Goal: Information Seeking & Learning: Learn about a topic

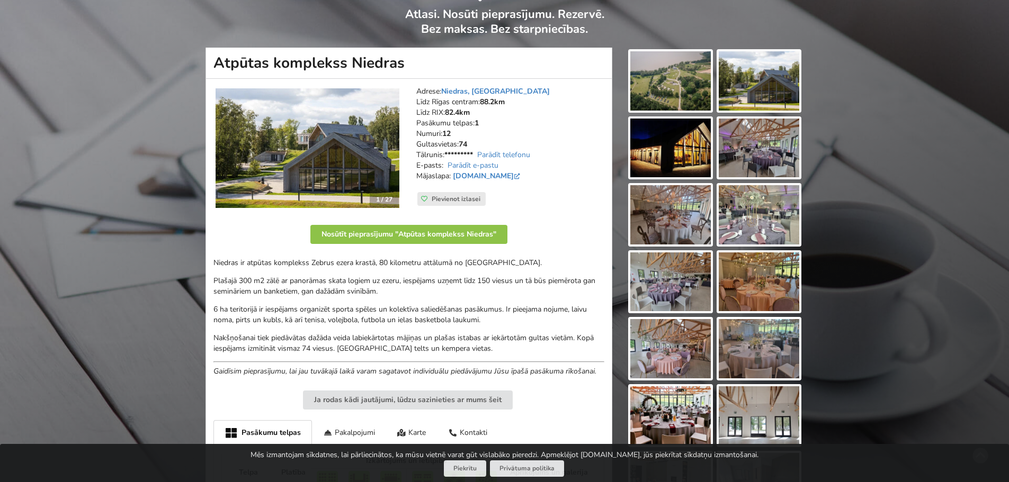
scroll to position [76, 0]
click at [673, 91] on img at bounding box center [670, 81] width 80 height 59
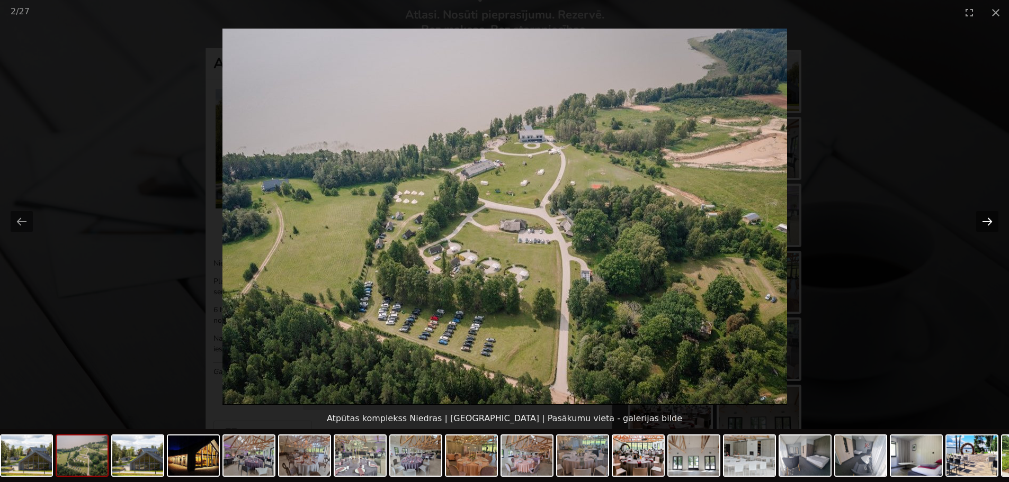
click at [991, 219] on button "Next slide" at bounding box center [987, 221] width 22 height 21
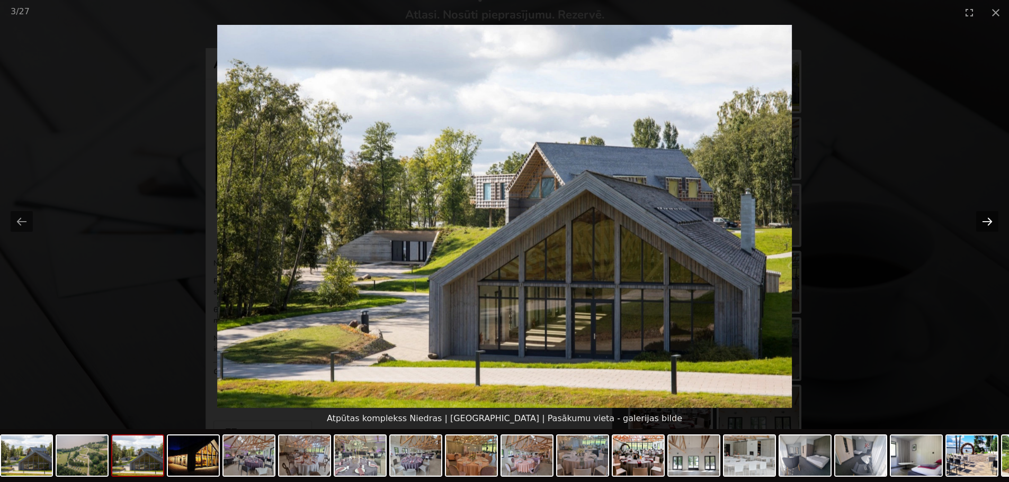
click at [991, 219] on button "Next slide" at bounding box center [987, 221] width 22 height 21
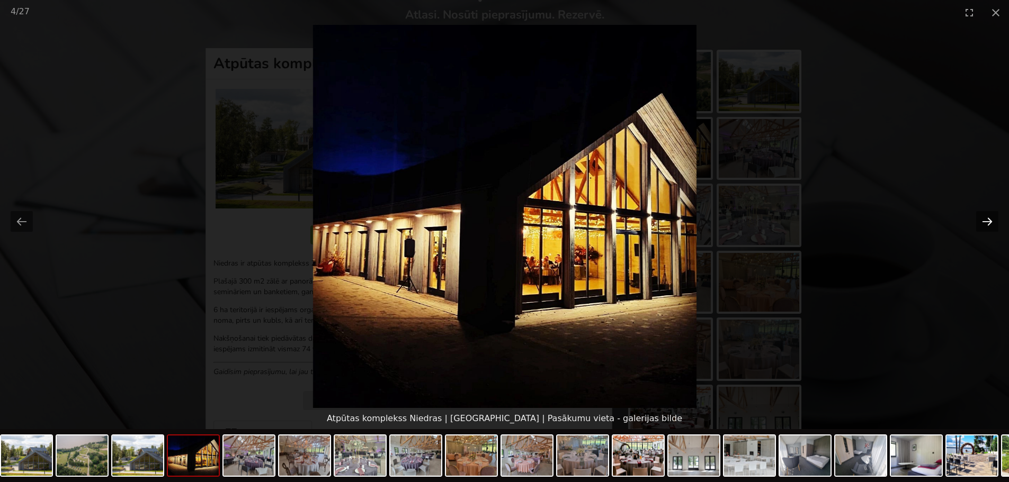
click at [991, 219] on button "Next slide" at bounding box center [987, 221] width 22 height 21
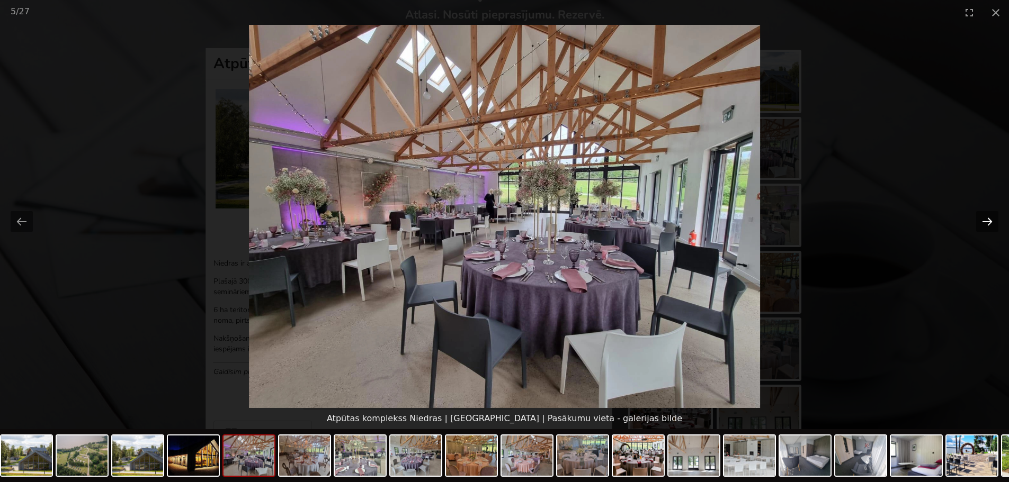
click at [991, 219] on button "Next slide" at bounding box center [987, 221] width 22 height 21
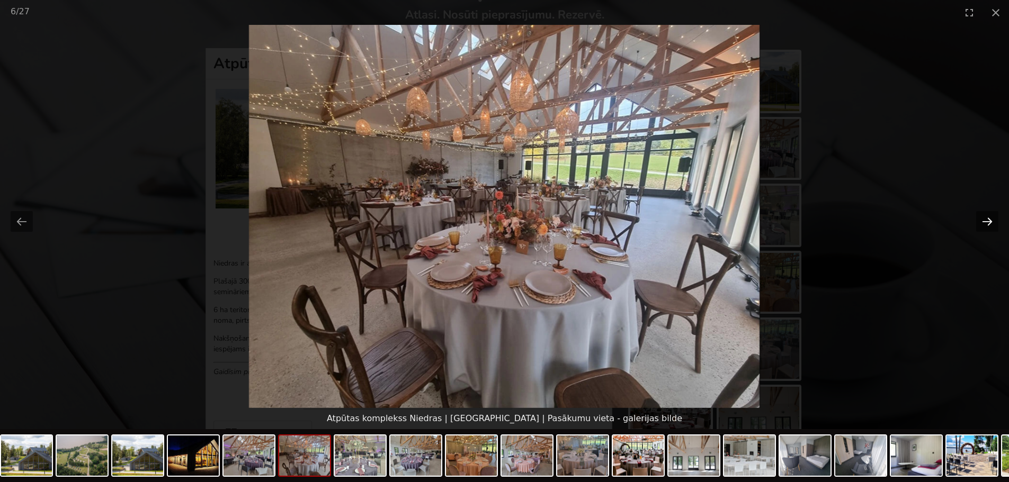
click at [991, 219] on button "Next slide" at bounding box center [987, 221] width 22 height 21
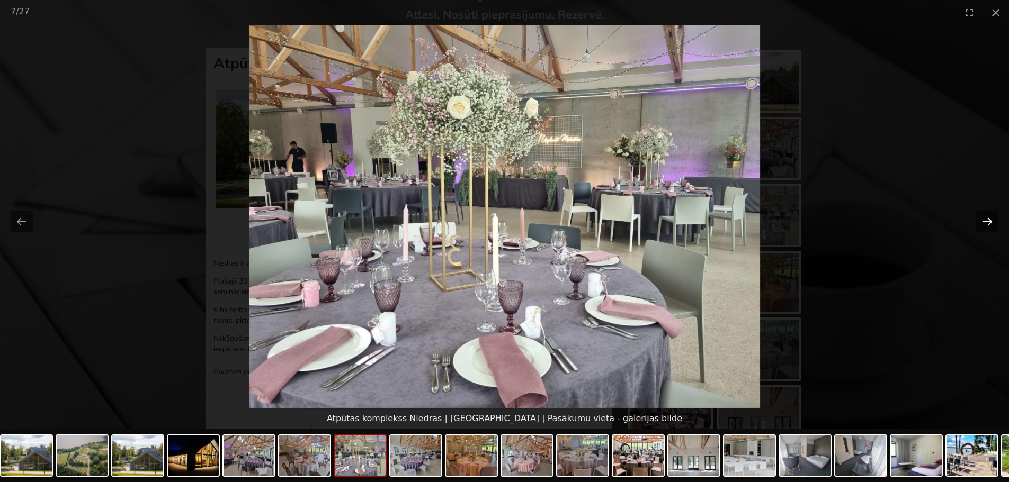
click at [991, 219] on button "Next slide" at bounding box center [987, 221] width 22 height 21
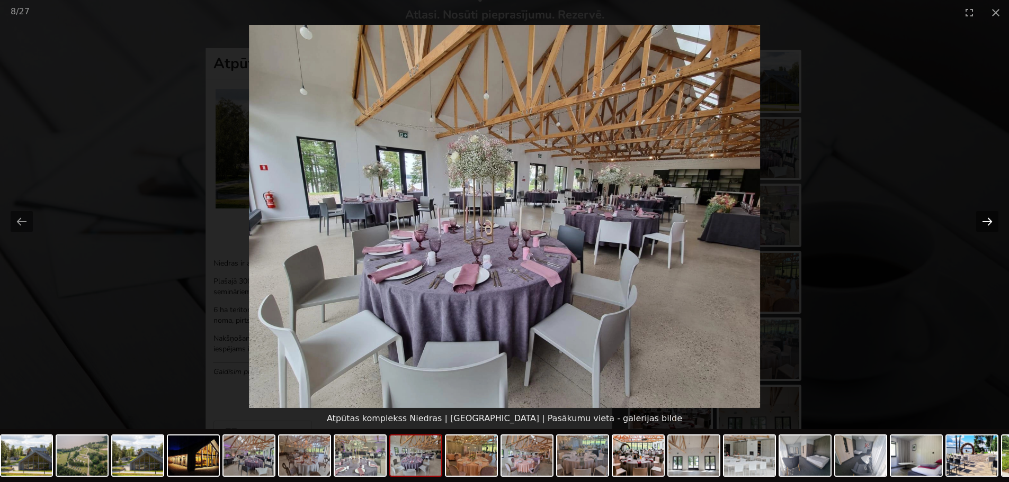
click at [991, 219] on button "Next slide" at bounding box center [987, 221] width 22 height 21
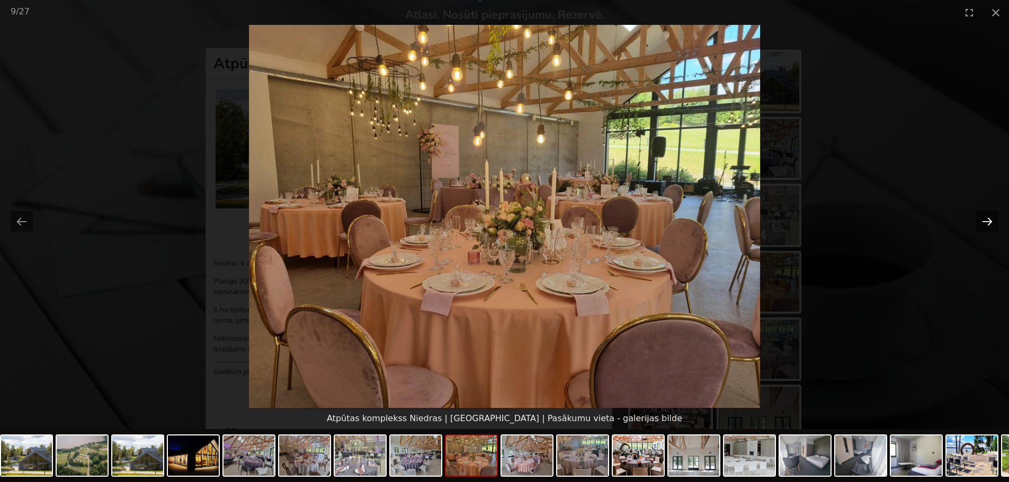
click at [991, 219] on button "Next slide" at bounding box center [987, 221] width 22 height 21
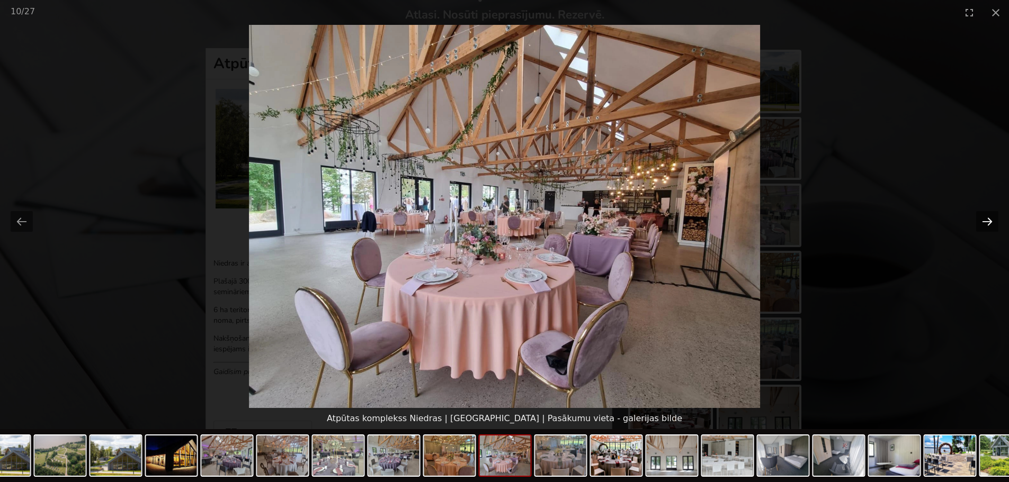
click at [991, 219] on button "Next slide" at bounding box center [987, 221] width 22 height 21
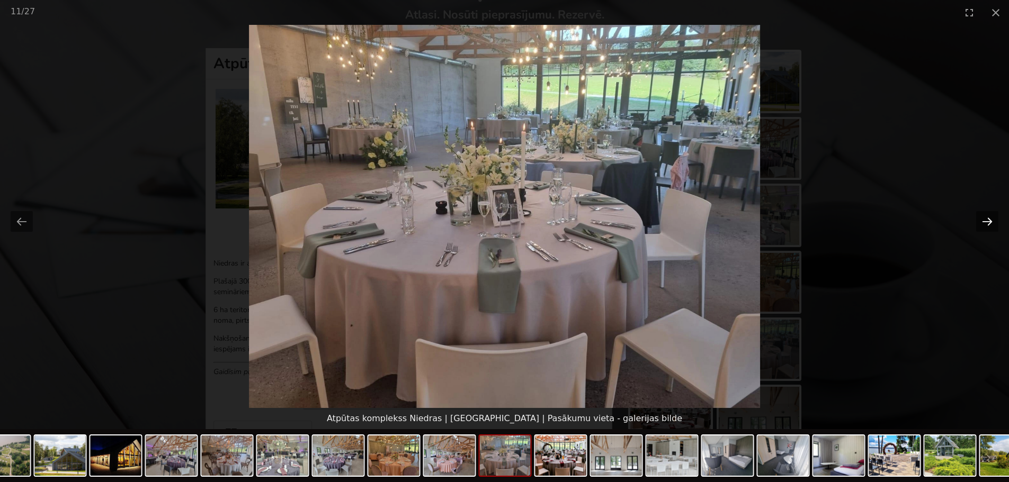
click at [991, 219] on button "Next slide" at bounding box center [987, 221] width 22 height 21
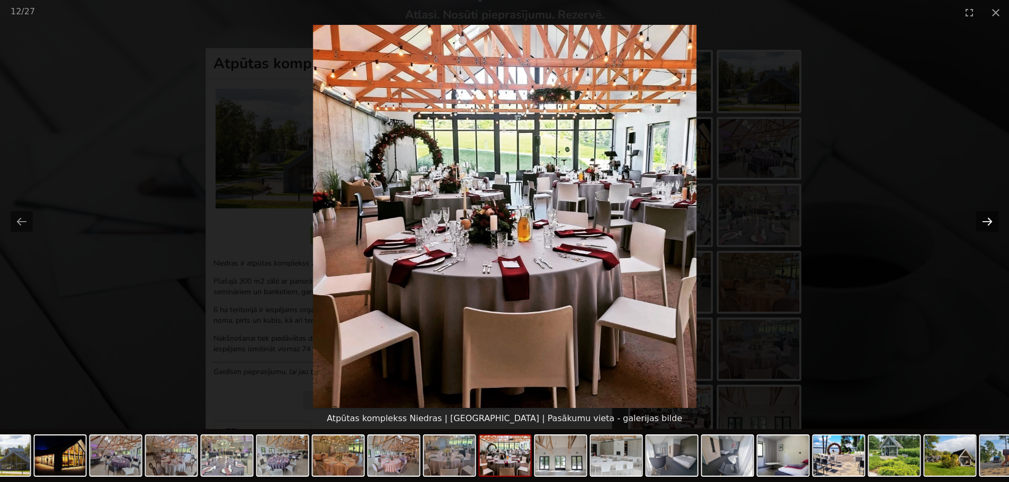
click at [991, 219] on button "Next slide" at bounding box center [987, 221] width 22 height 21
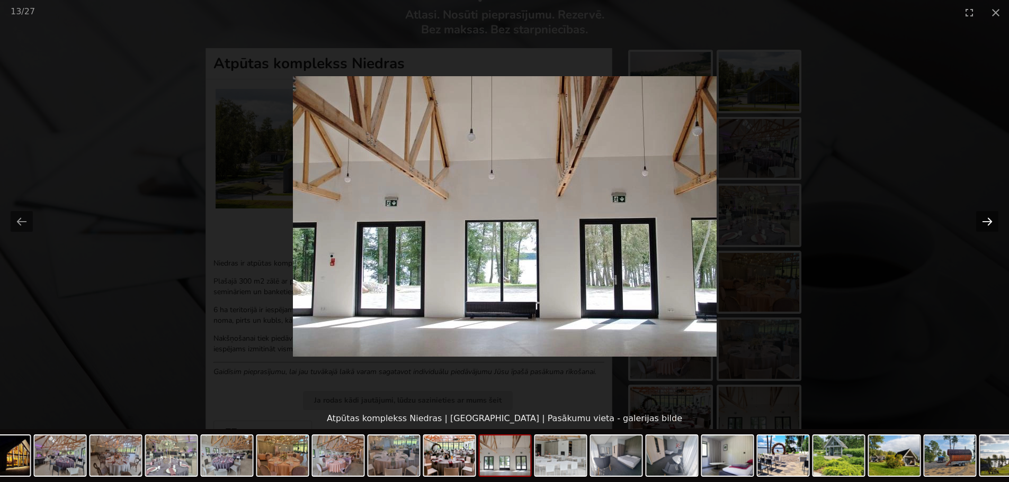
click at [991, 219] on button "Next slide" at bounding box center [987, 221] width 22 height 21
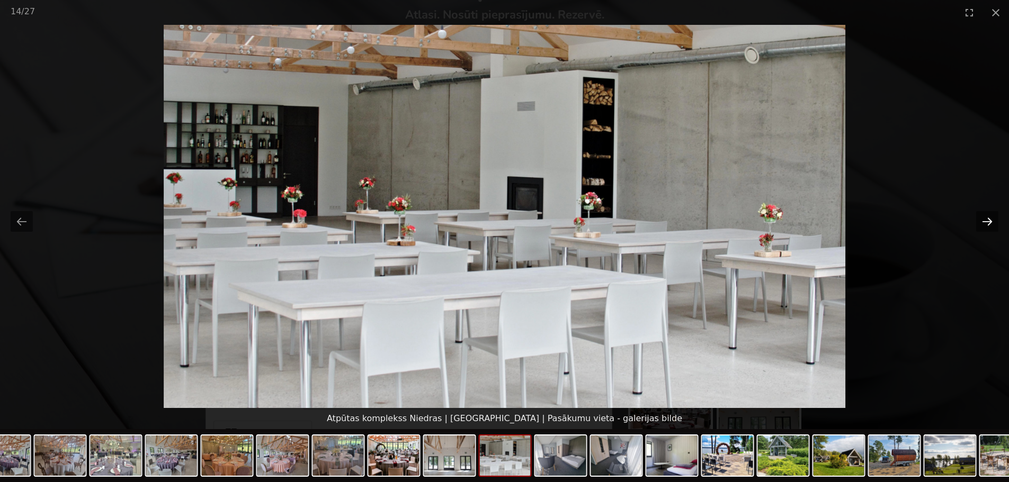
click at [991, 219] on button "Next slide" at bounding box center [987, 221] width 22 height 21
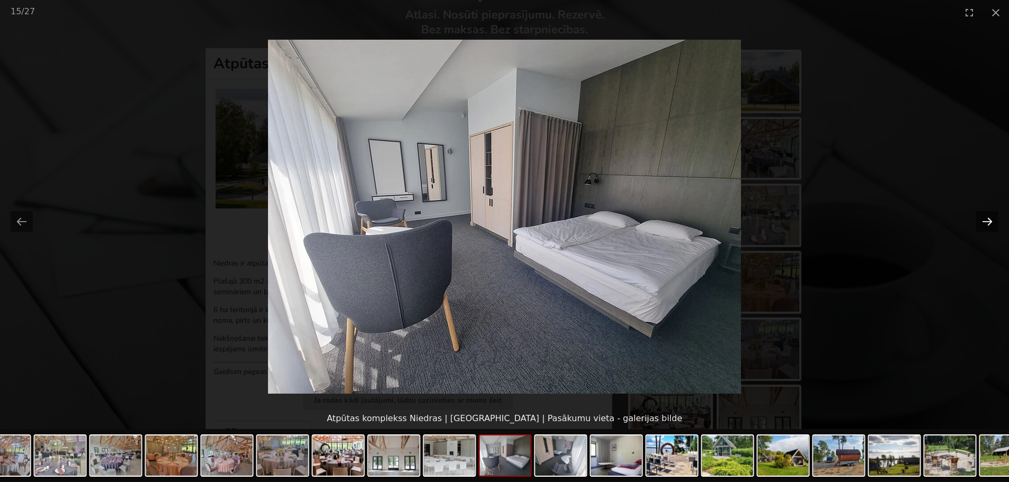
click at [991, 219] on button "Next slide" at bounding box center [987, 221] width 22 height 21
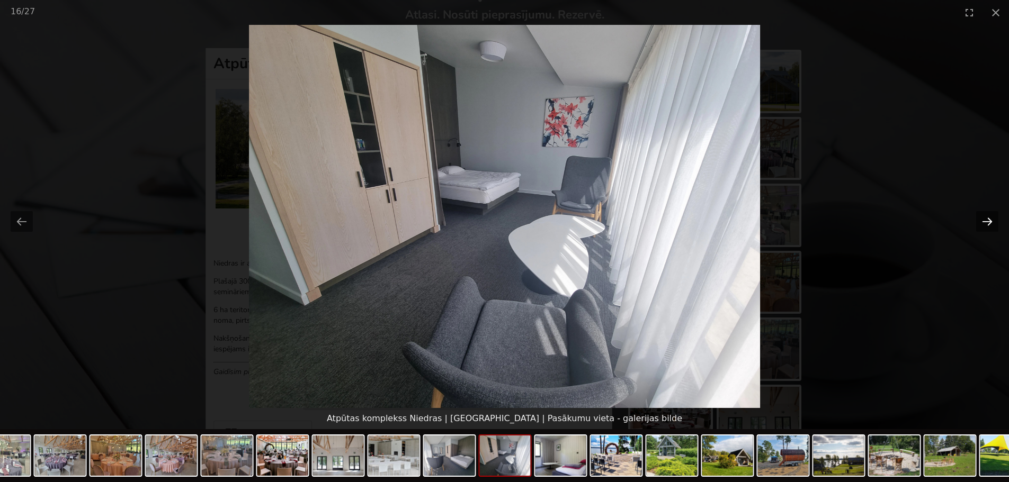
click at [991, 219] on button "Next slide" at bounding box center [987, 221] width 22 height 21
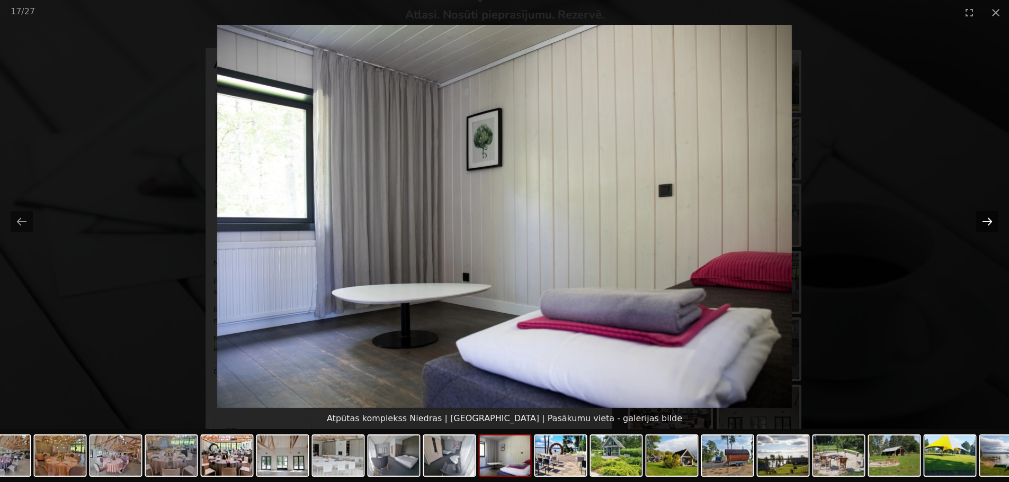
click at [991, 219] on button "Next slide" at bounding box center [987, 221] width 22 height 21
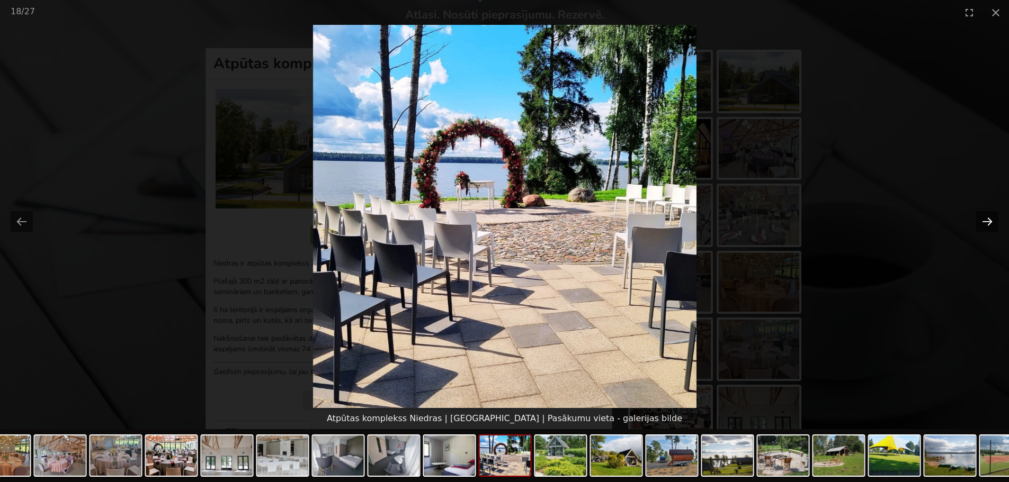
click at [991, 219] on button "Next slide" at bounding box center [987, 221] width 22 height 21
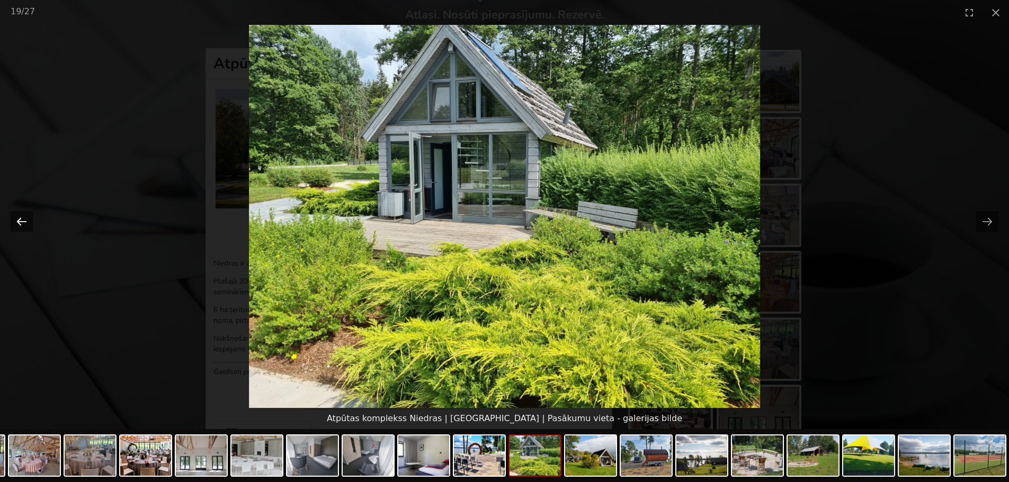
click at [28, 218] on button "Previous slide" at bounding box center [22, 221] width 22 height 21
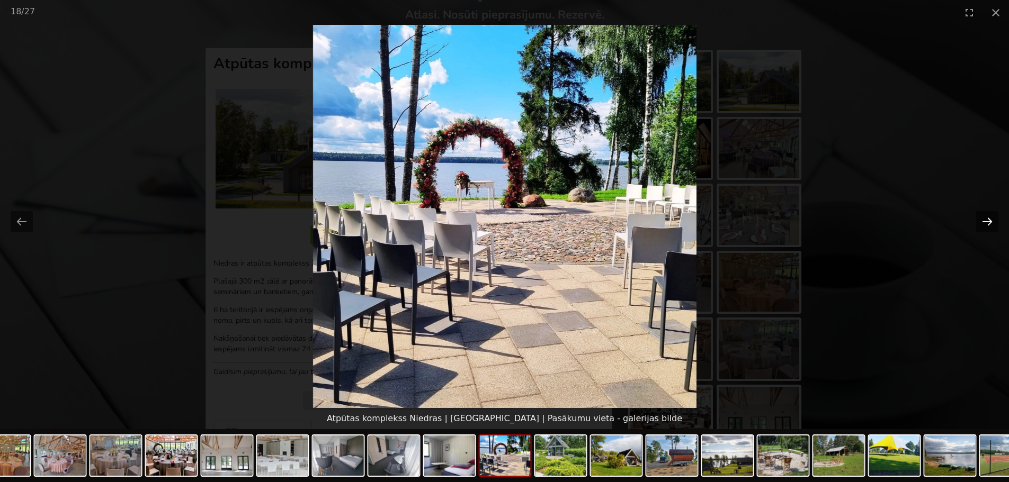
click at [991, 218] on button "Next slide" at bounding box center [987, 221] width 22 height 21
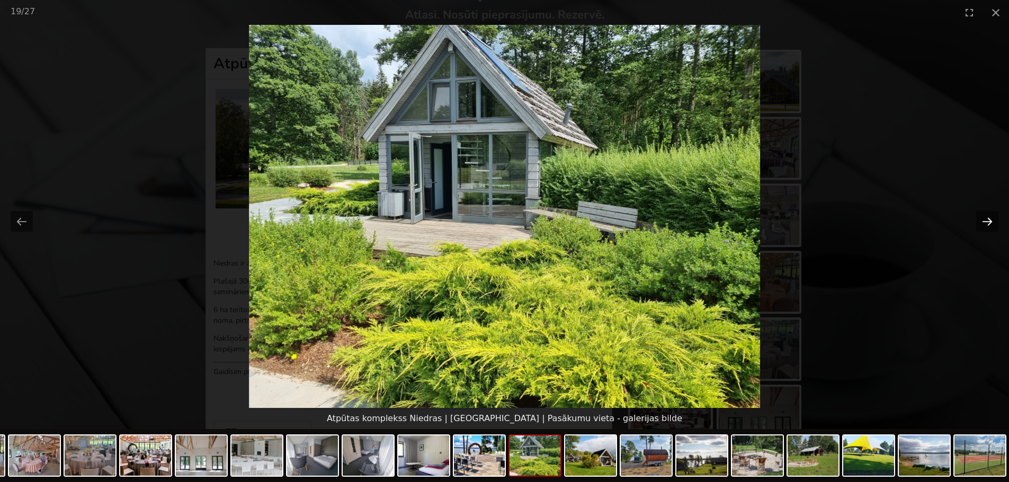
click at [991, 218] on button "Next slide" at bounding box center [987, 221] width 22 height 21
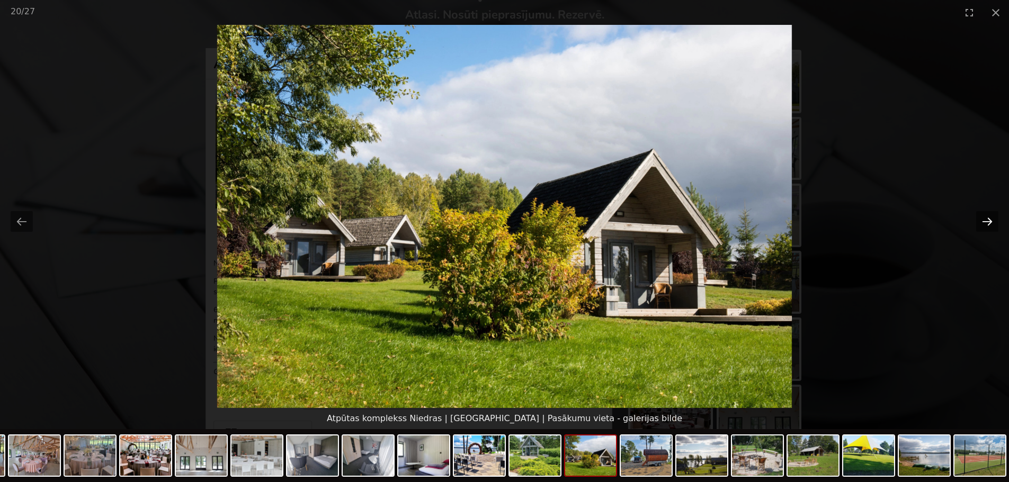
click at [991, 218] on button "Next slide" at bounding box center [987, 221] width 22 height 21
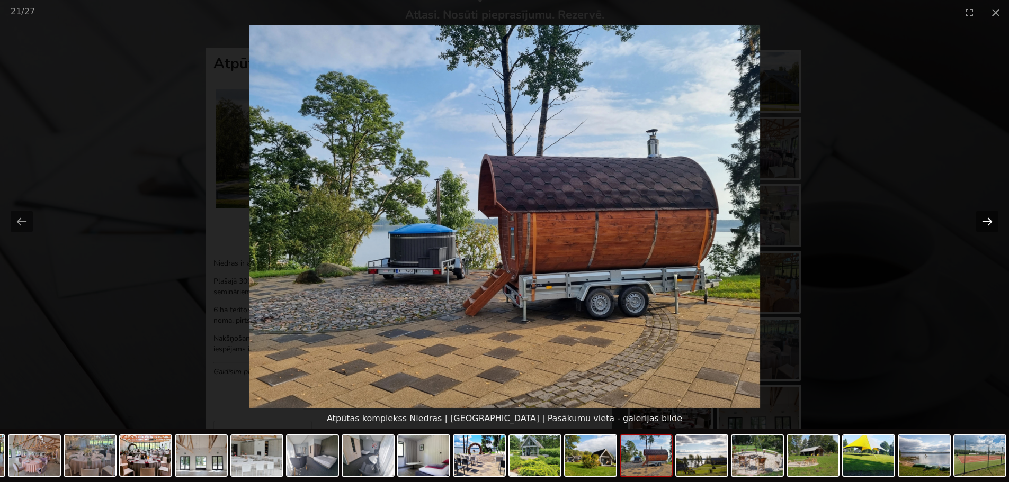
click at [991, 218] on button "Next slide" at bounding box center [987, 221] width 22 height 21
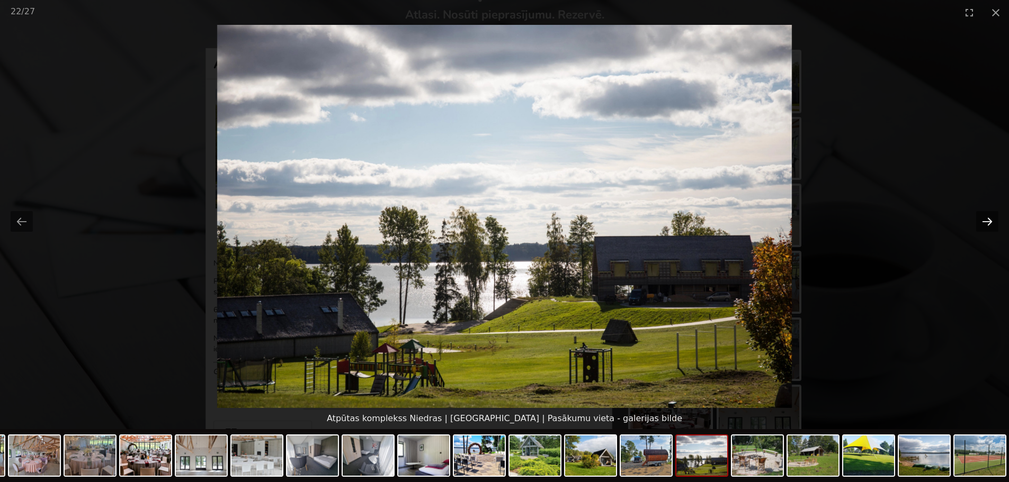
click at [991, 218] on button "Next slide" at bounding box center [987, 221] width 22 height 21
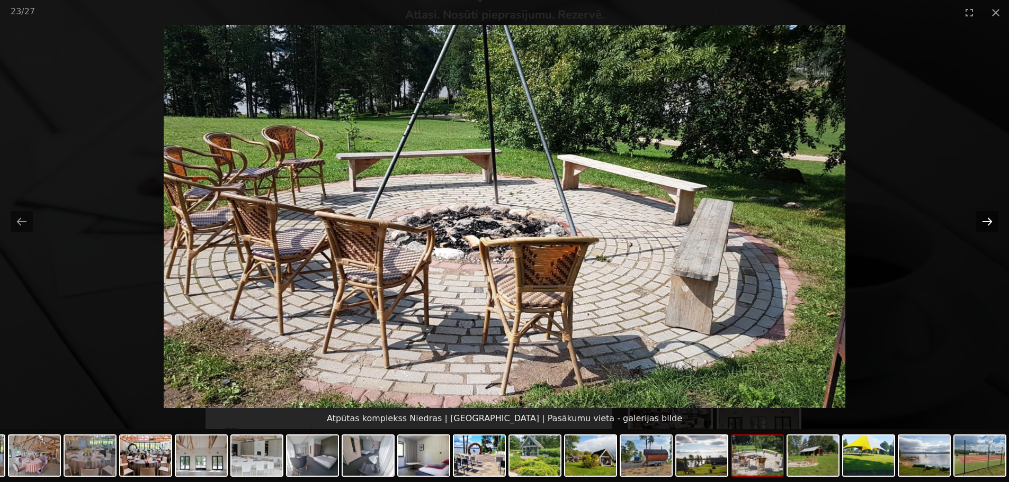
click at [991, 218] on button "Next slide" at bounding box center [987, 221] width 22 height 21
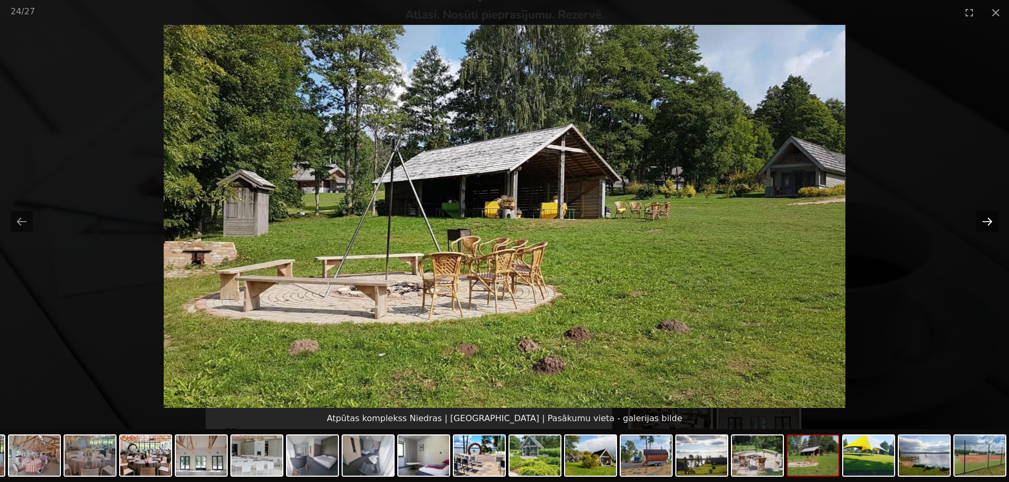
click at [991, 218] on button "Next slide" at bounding box center [987, 221] width 22 height 21
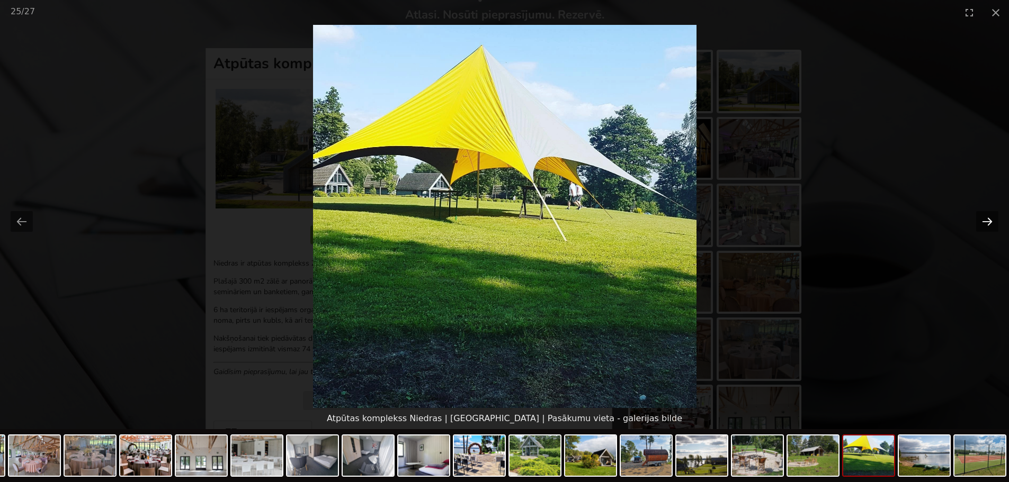
click at [991, 218] on button "Next slide" at bounding box center [987, 221] width 22 height 21
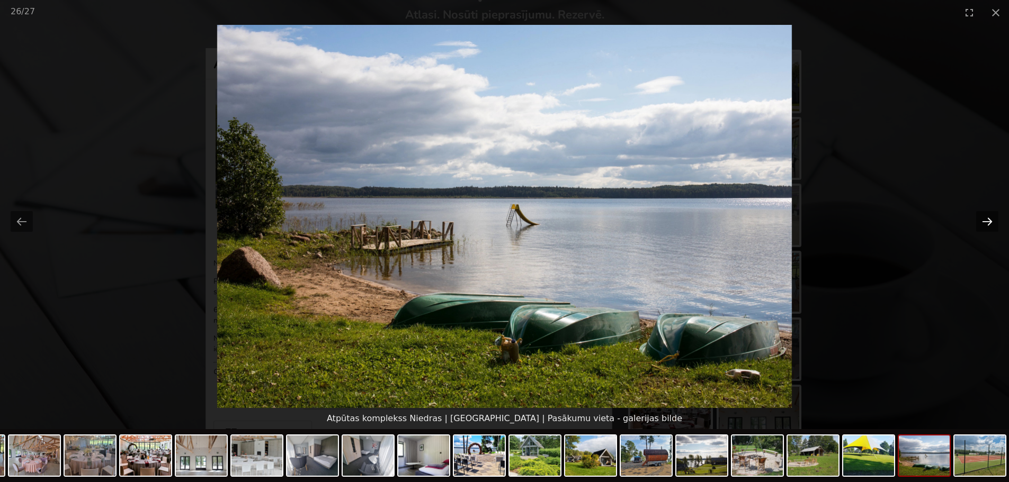
click at [991, 218] on button "Next slide" at bounding box center [987, 221] width 22 height 21
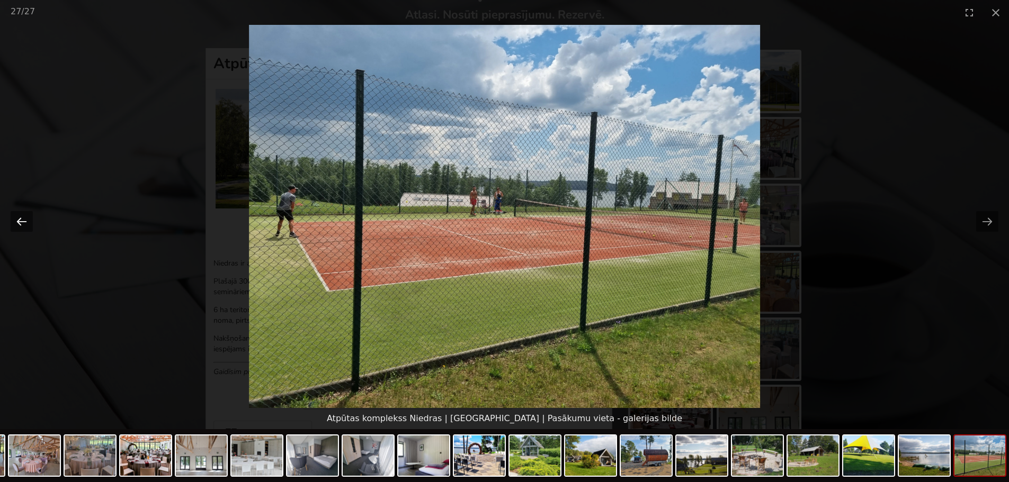
click at [21, 222] on button "Previous slide" at bounding box center [22, 221] width 22 height 21
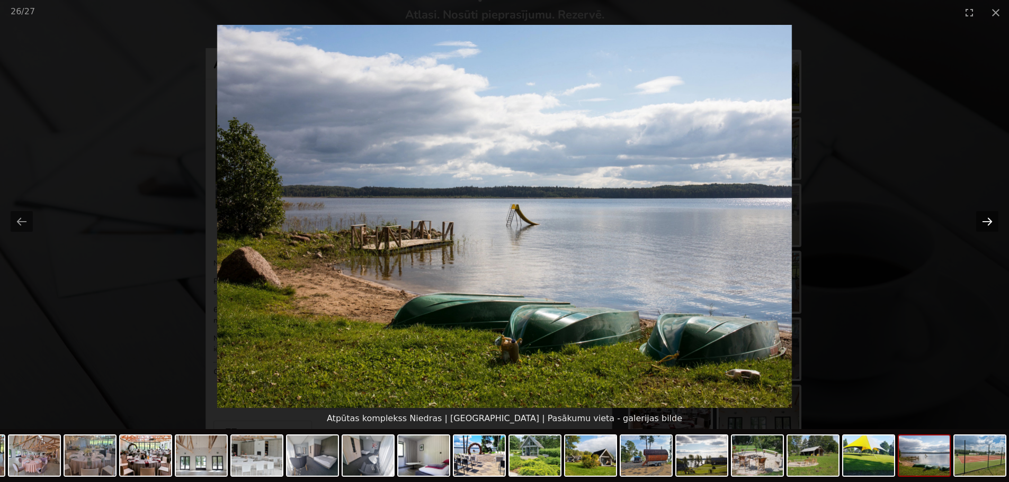
click at [983, 219] on button "Next slide" at bounding box center [987, 221] width 22 height 21
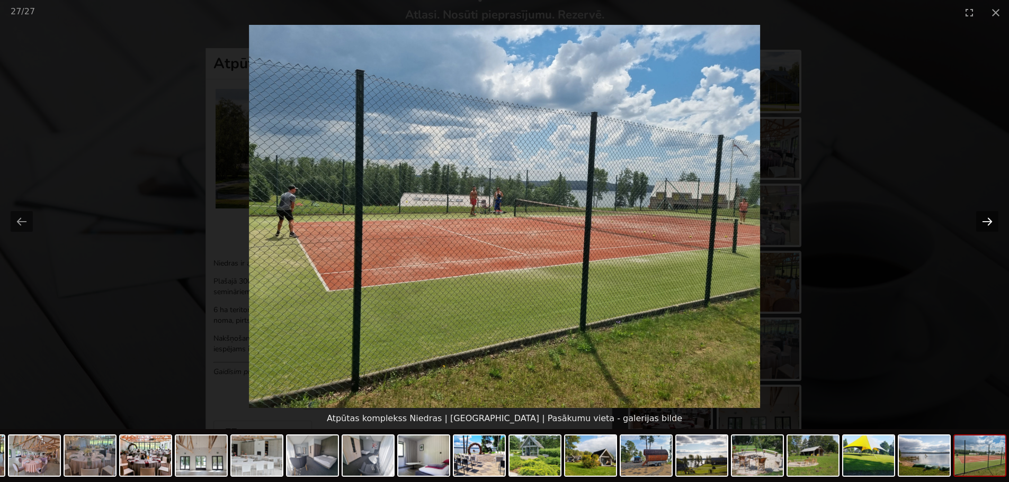
click at [983, 219] on button "Next slide" at bounding box center [987, 221] width 22 height 21
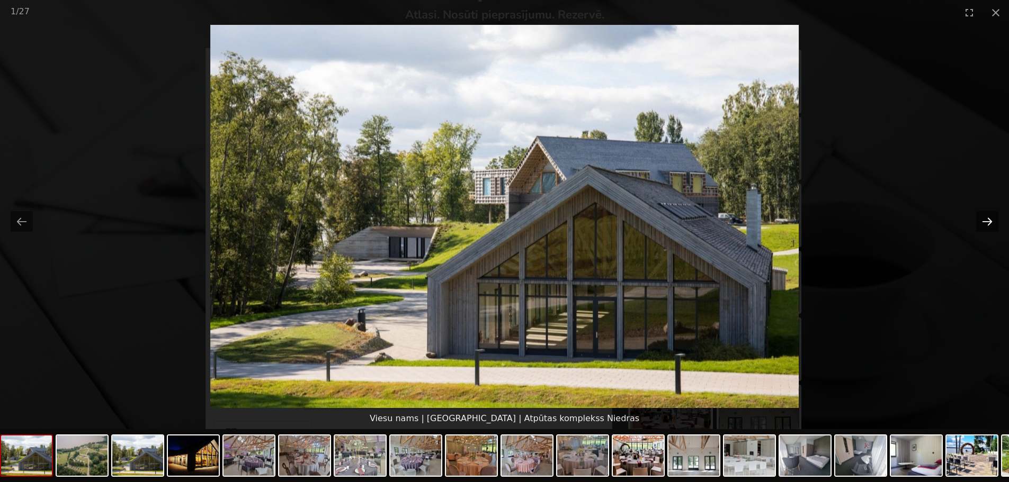
click at [983, 219] on button "Next slide" at bounding box center [987, 221] width 22 height 21
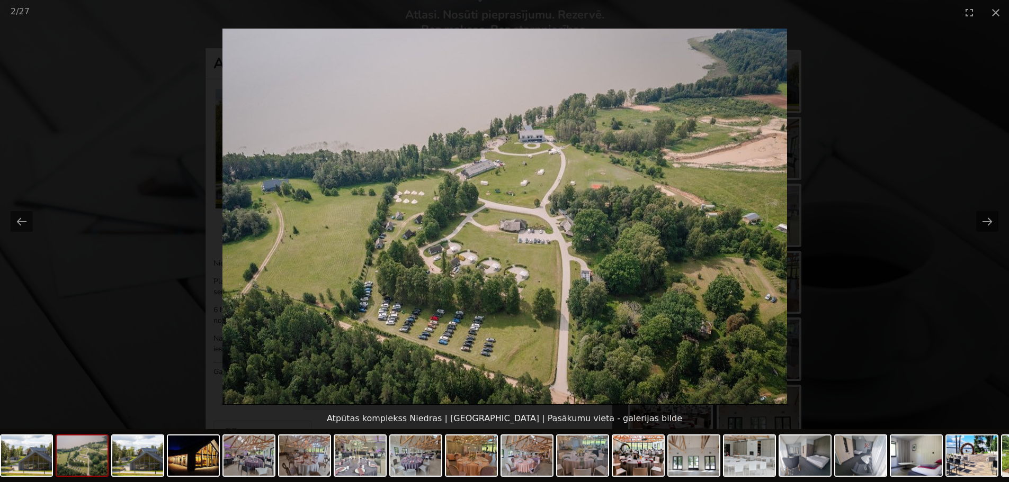
scroll to position [0, 0]
click at [993, 15] on button "Close gallery" at bounding box center [995, 12] width 26 height 25
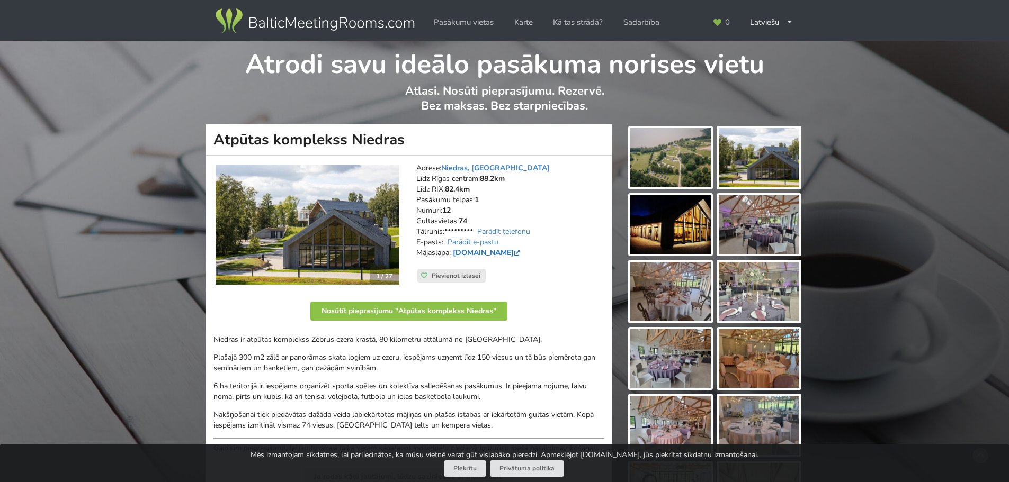
click at [486, 252] on link "[DOMAIN_NAME]" at bounding box center [487, 253] width 69 height 10
click at [658, 164] on img at bounding box center [670, 157] width 80 height 59
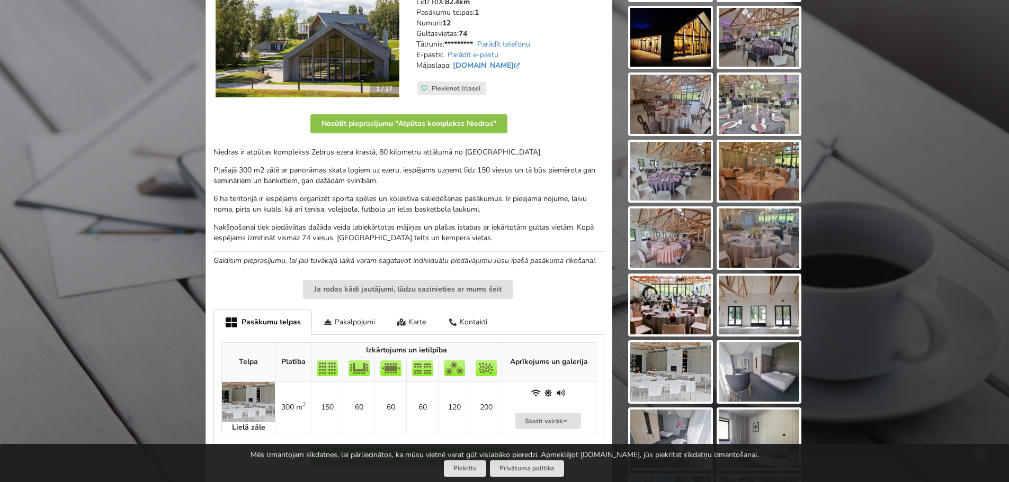
scroll to position [106, 0]
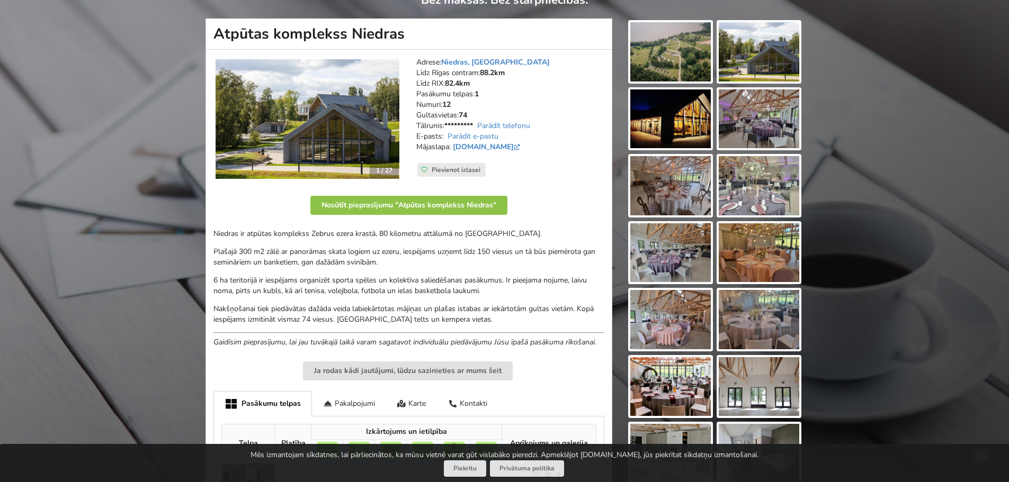
click at [333, 125] on img at bounding box center [307, 119] width 184 height 120
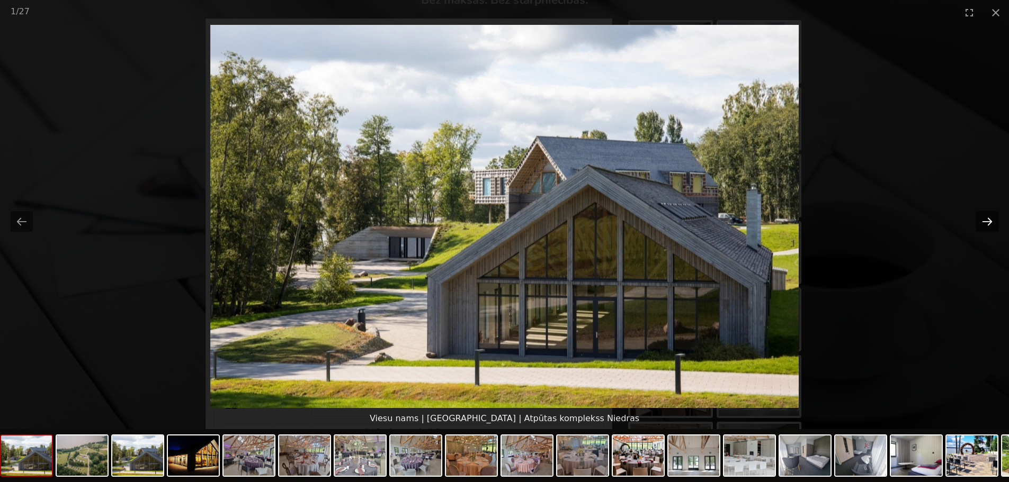
click at [980, 221] on button "Next slide" at bounding box center [987, 221] width 22 height 21
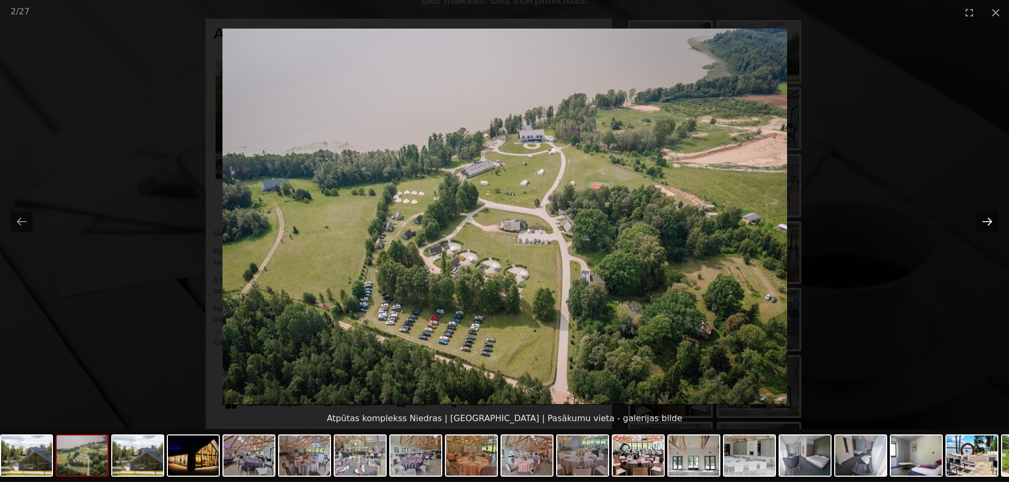
click at [980, 221] on button "Next slide" at bounding box center [987, 221] width 22 height 21
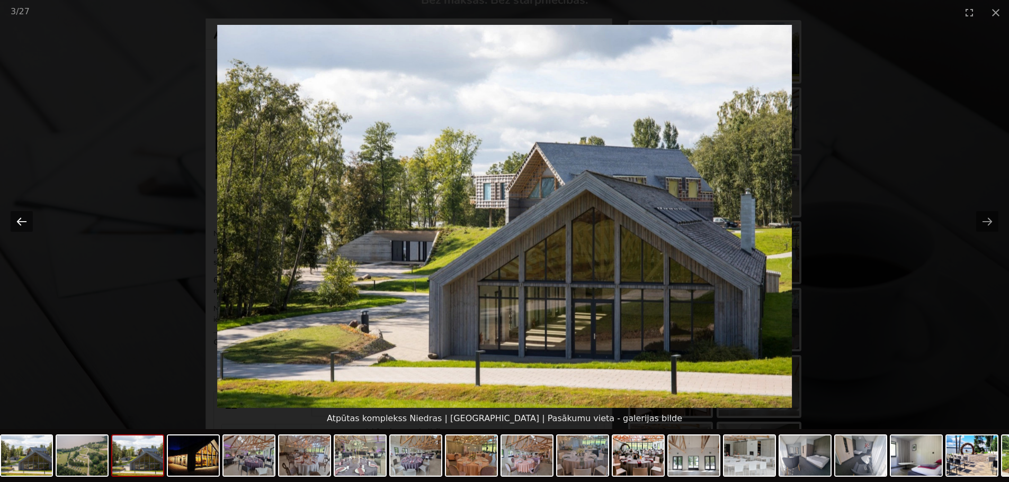
click at [21, 224] on button "Previous slide" at bounding box center [22, 221] width 22 height 21
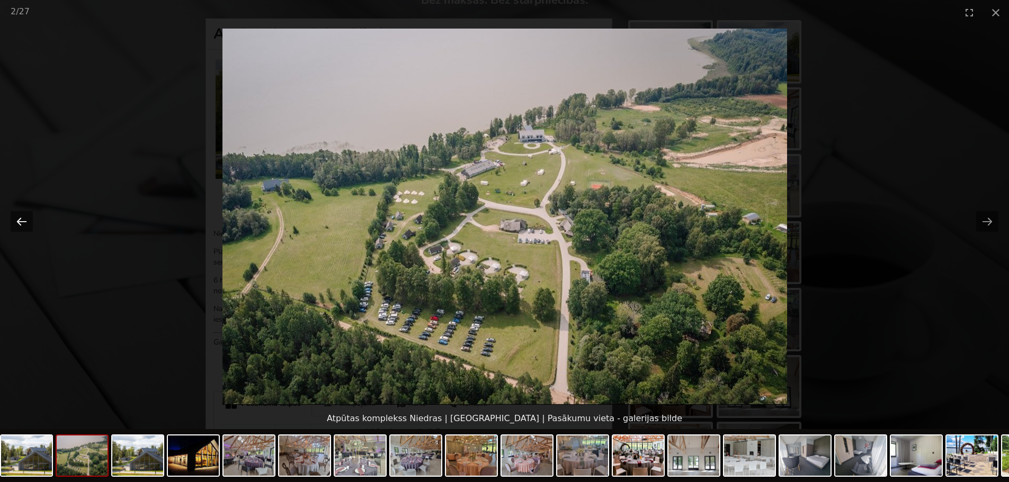
click at [21, 224] on button "Previous slide" at bounding box center [22, 221] width 22 height 21
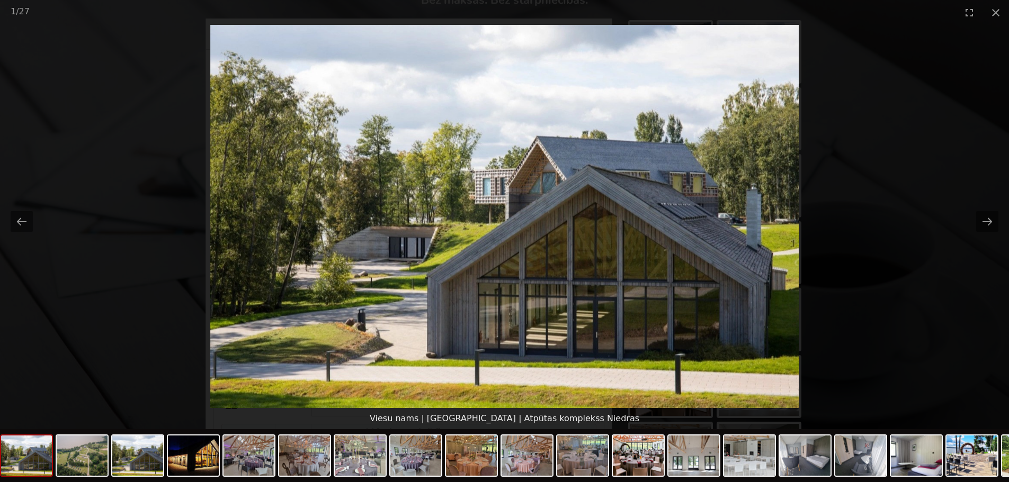
scroll to position [0, 0]
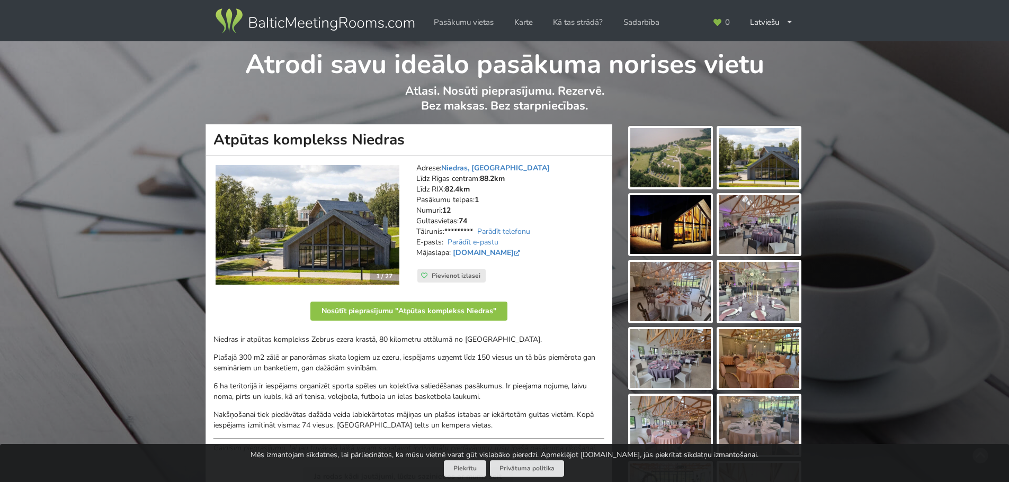
click at [677, 169] on img at bounding box center [670, 157] width 80 height 59
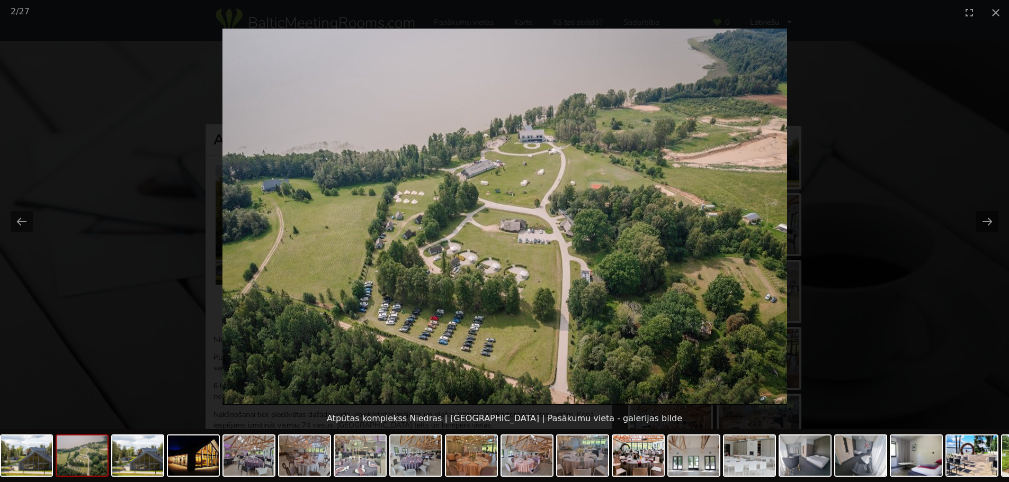
click at [975, 222] on picture at bounding box center [504, 216] width 1009 height 383
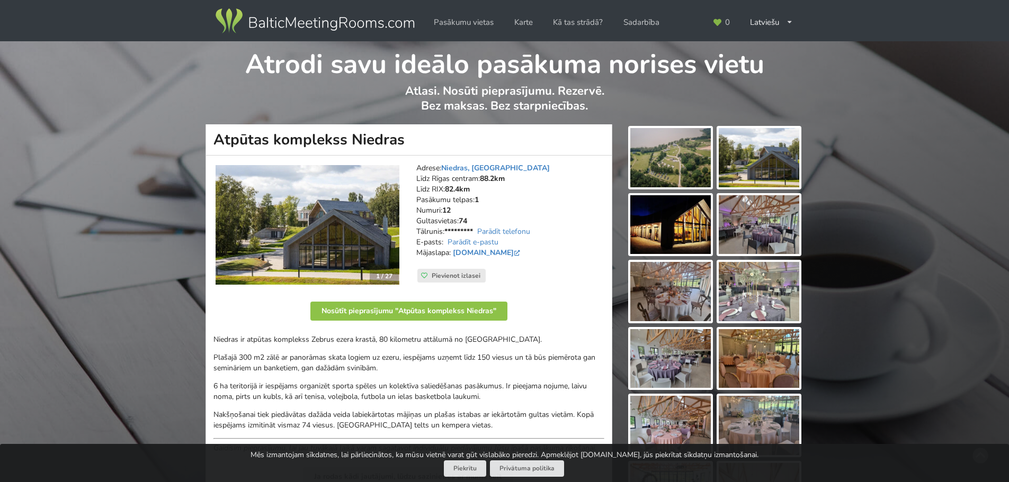
click at [711, 170] on div at bounding box center [670, 158] width 85 height 64
click at [691, 176] on img at bounding box center [670, 157] width 80 height 59
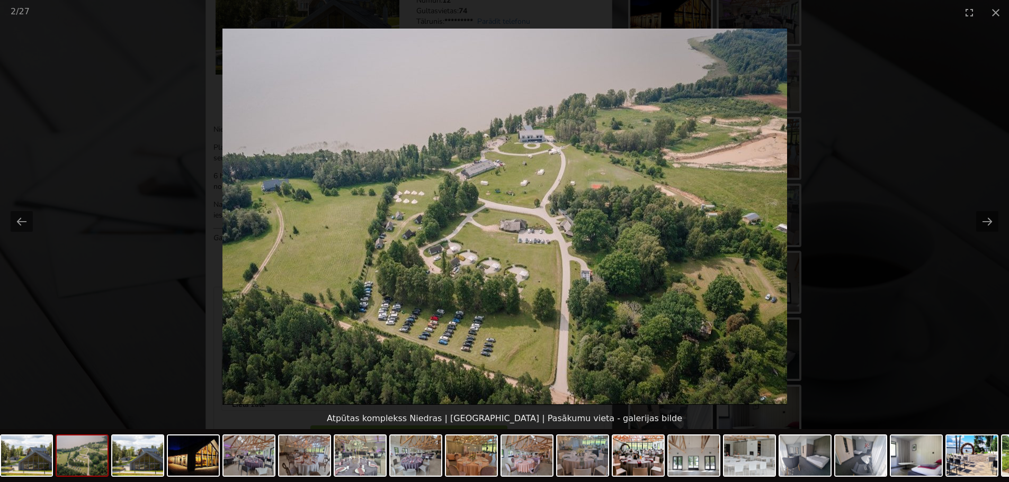
scroll to position [212, 0]
click at [986, 222] on button "Next slide" at bounding box center [987, 221] width 22 height 21
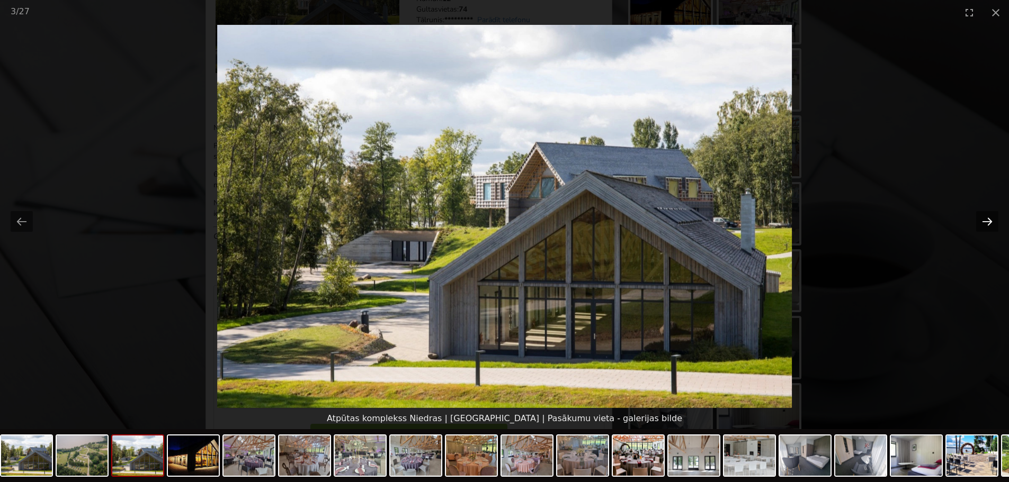
click at [985, 222] on button "Next slide" at bounding box center [987, 221] width 22 height 21
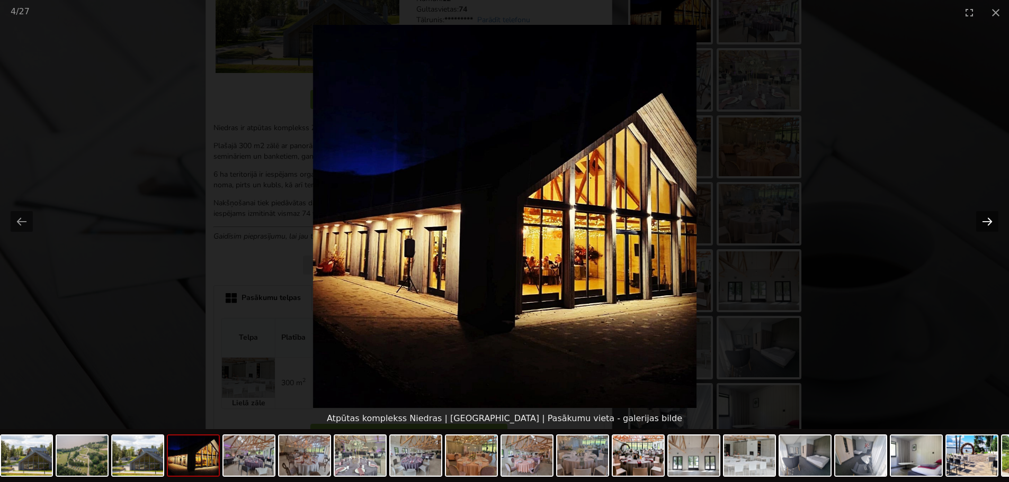
click at [985, 222] on button "Next slide" at bounding box center [987, 221] width 22 height 21
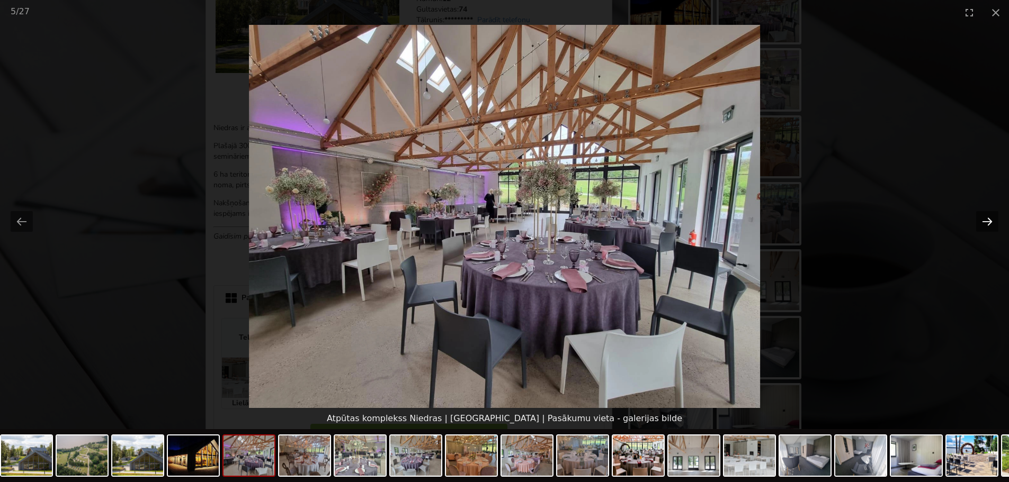
click at [985, 222] on button "Next slide" at bounding box center [987, 221] width 22 height 21
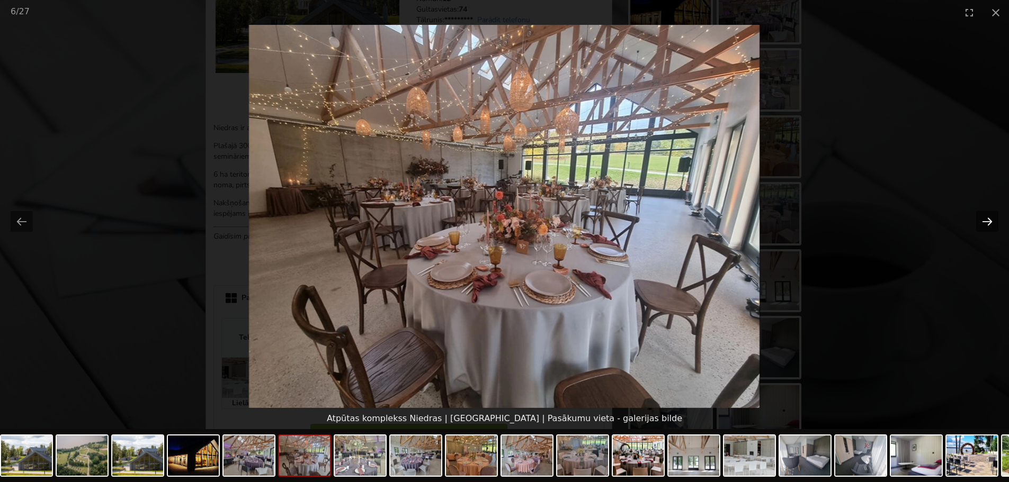
click at [985, 222] on button "Next slide" at bounding box center [987, 221] width 22 height 21
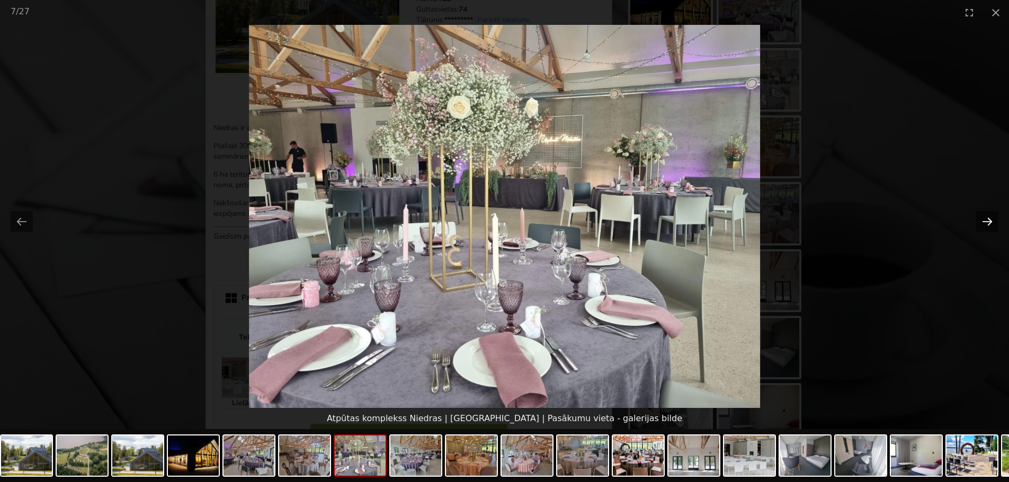
click at [985, 222] on button "Next slide" at bounding box center [987, 221] width 22 height 21
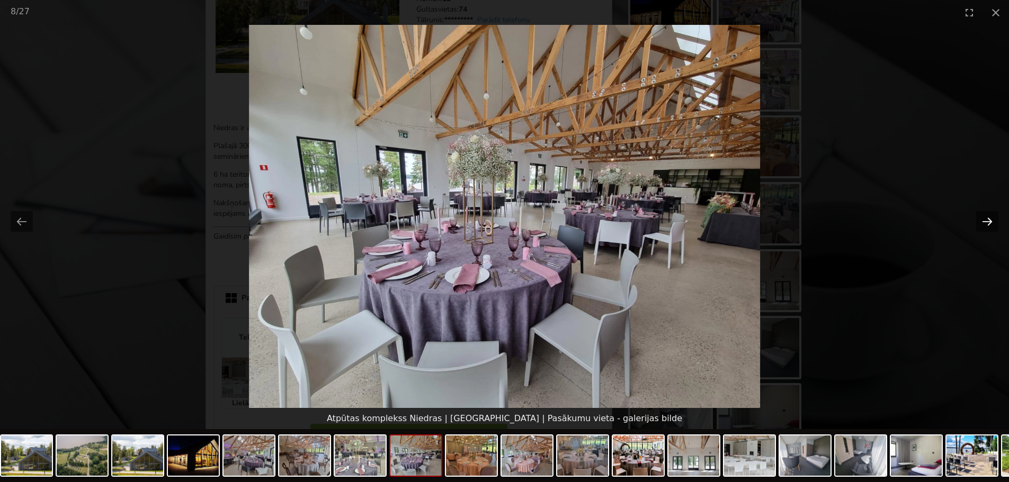
click at [985, 222] on button "Next slide" at bounding box center [987, 221] width 22 height 21
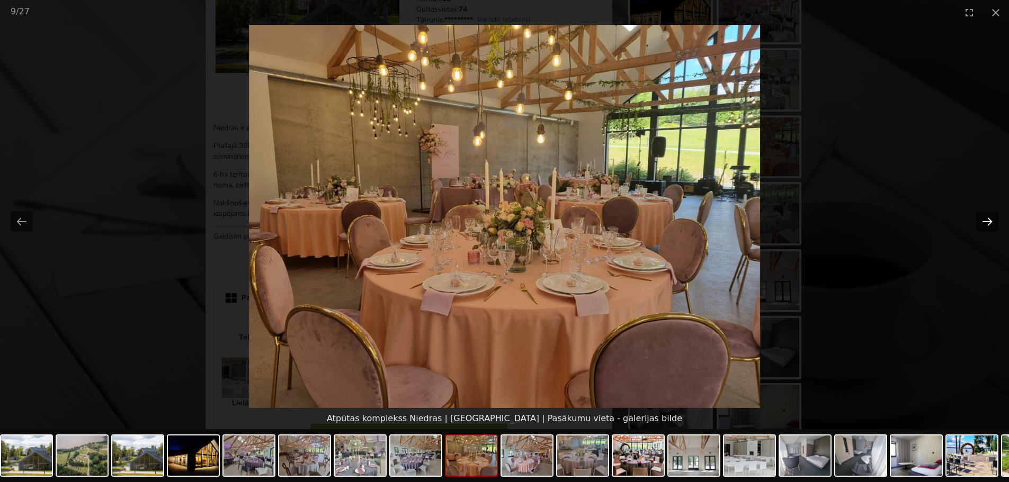
click at [985, 222] on button "Next slide" at bounding box center [987, 221] width 22 height 21
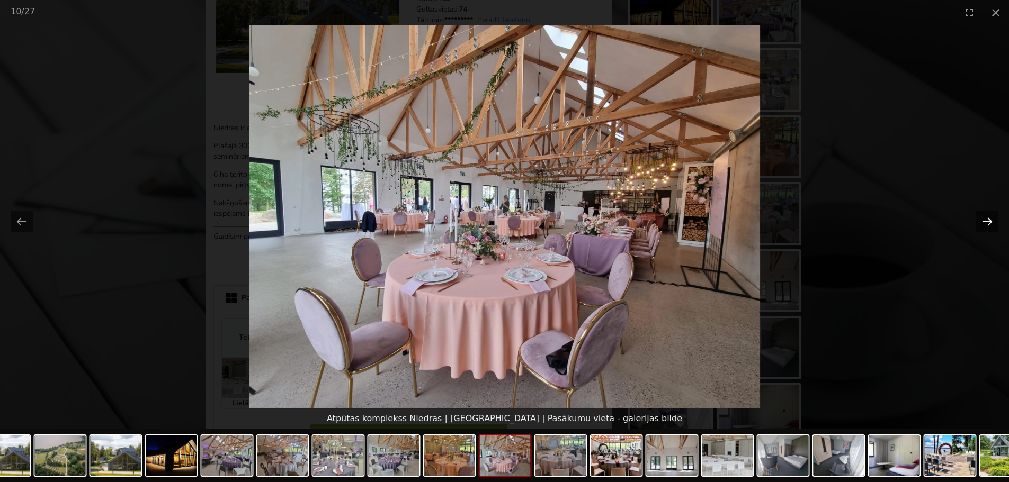
click at [985, 222] on button "Next slide" at bounding box center [987, 221] width 22 height 21
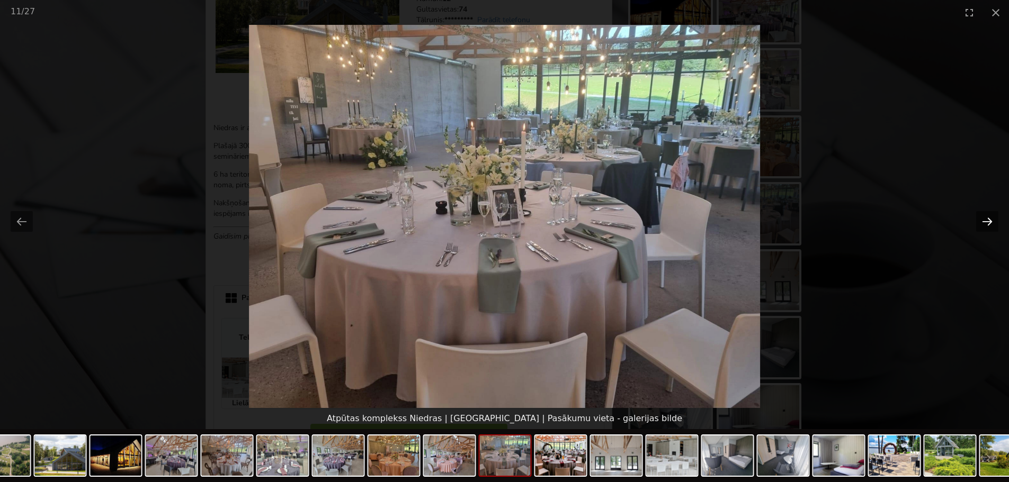
click at [985, 222] on button "Next slide" at bounding box center [987, 221] width 22 height 21
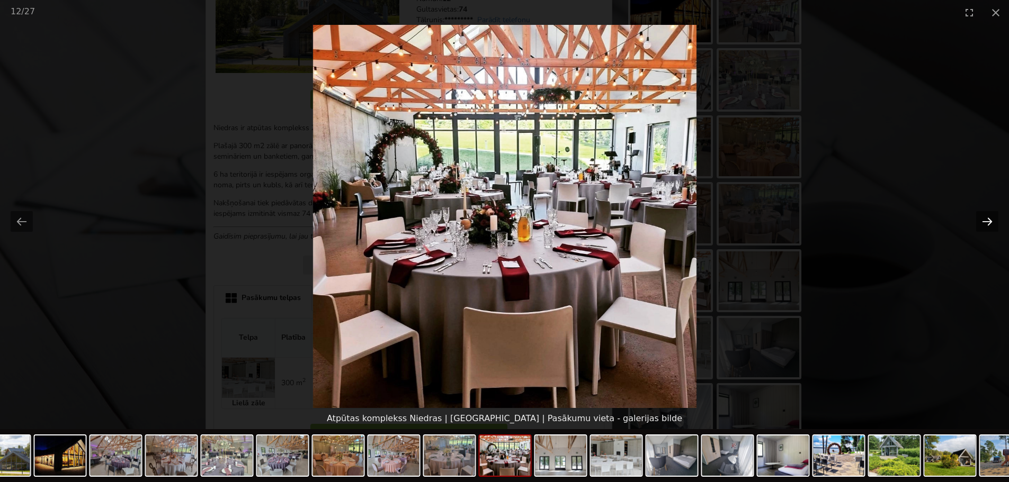
click at [985, 222] on button "Next slide" at bounding box center [987, 221] width 22 height 21
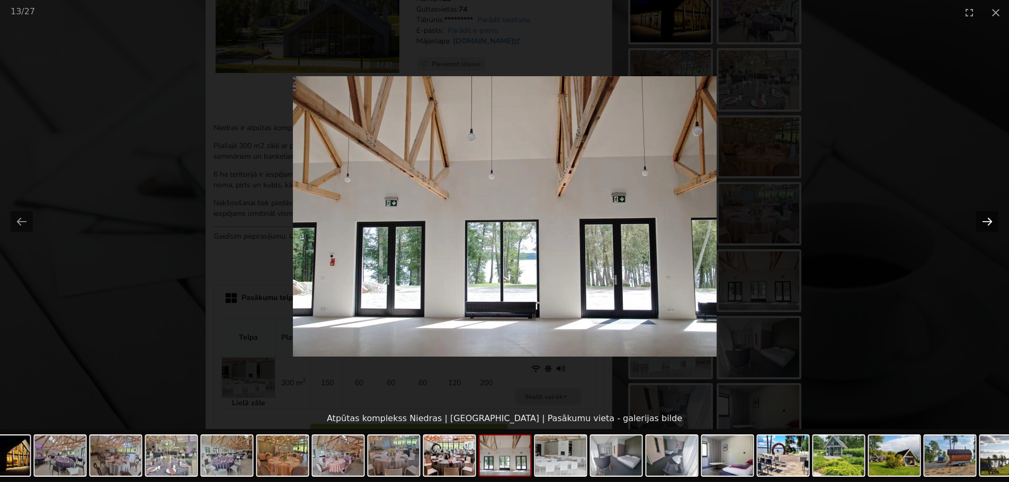
click at [985, 222] on button "Next slide" at bounding box center [987, 221] width 22 height 21
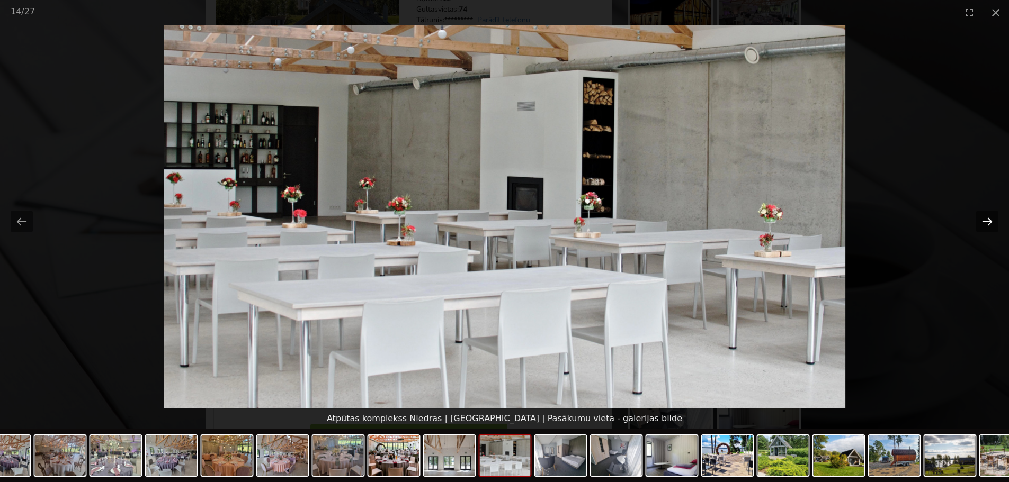
click at [985, 222] on button "Next slide" at bounding box center [987, 221] width 22 height 21
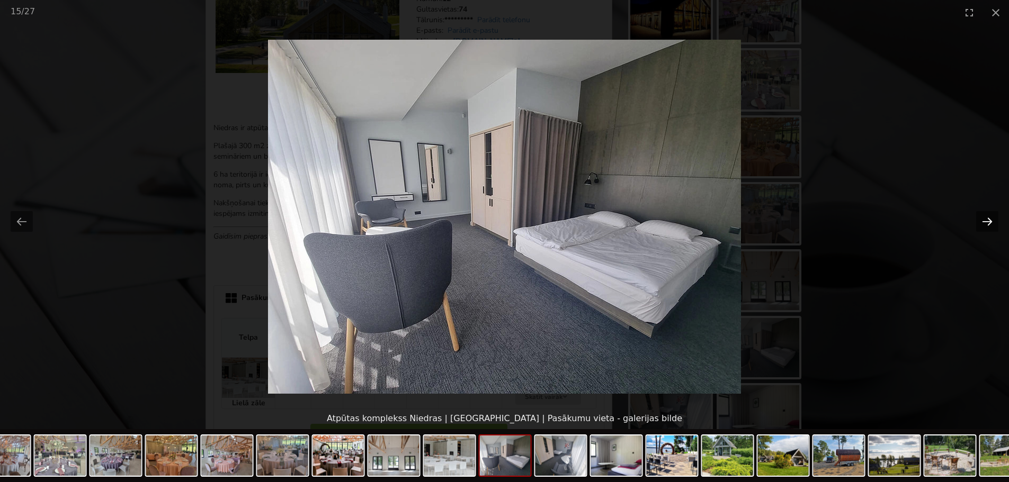
click at [985, 222] on button "Next slide" at bounding box center [987, 221] width 22 height 21
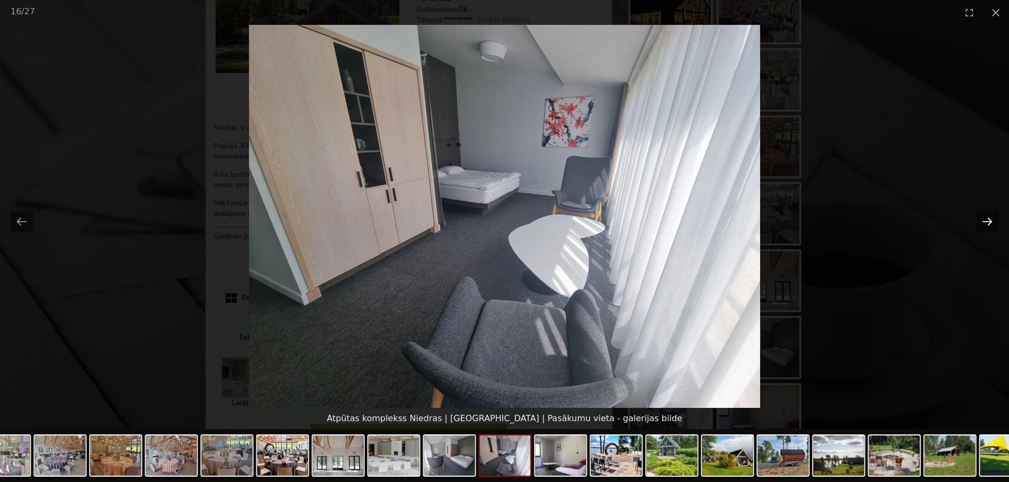
click at [985, 222] on button "Next slide" at bounding box center [987, 221] width 22 height 21
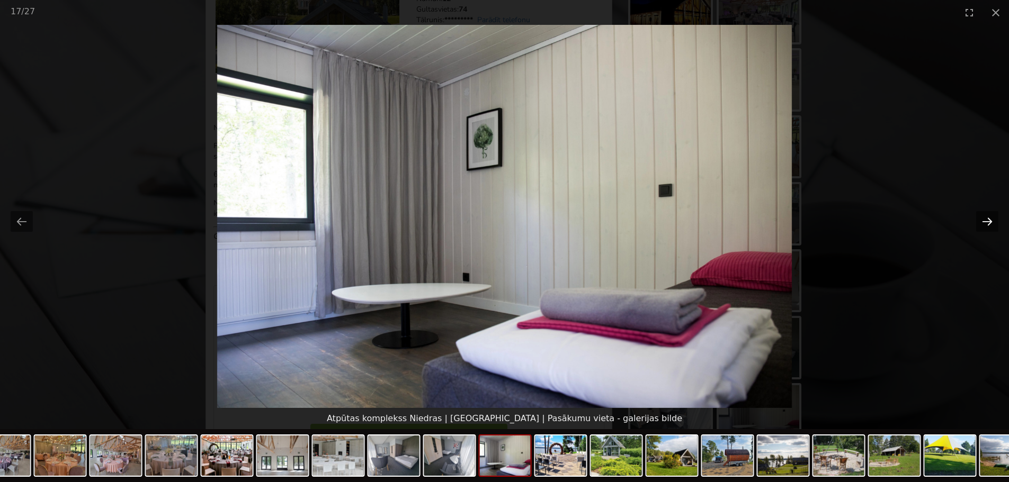
click at [985, 222] on button "Next slide" at bounding box center [987, 221] width 22 height 21
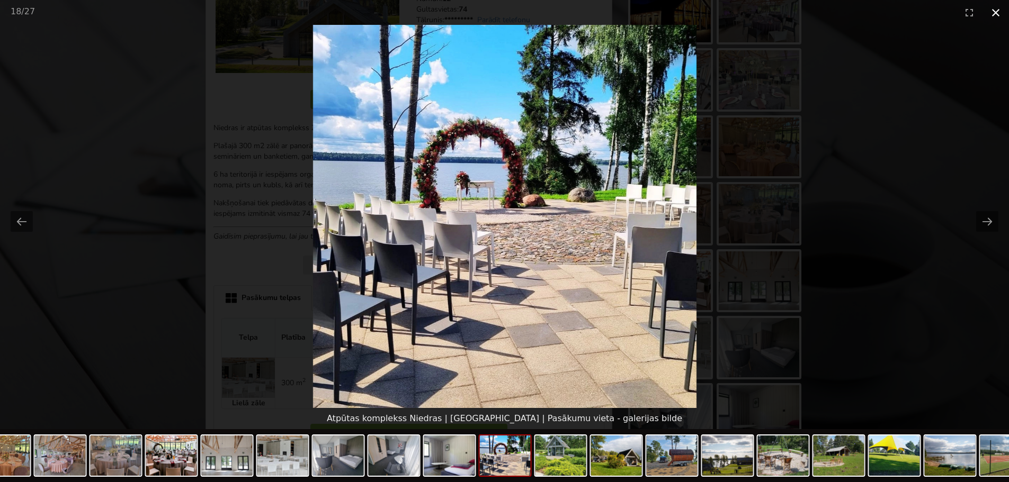
click at [993, 13] on button "Close gallery" at bounding box center [995, 12] width 26 height 25
